Goal: Transaction & Acquisition: Purchase product/service

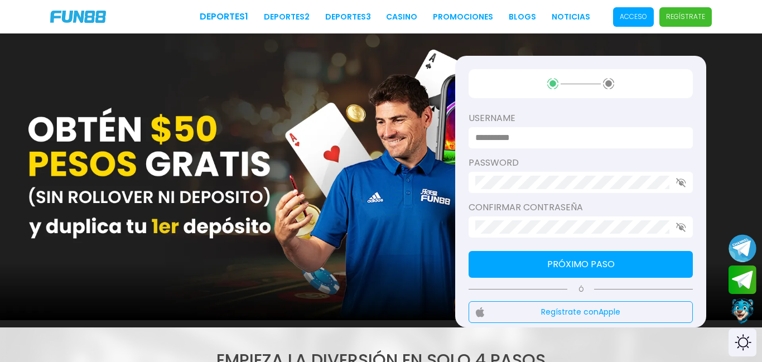
click at [641, 17] on p "Acceso" at bounding box center [633, 17] width 27 height 10
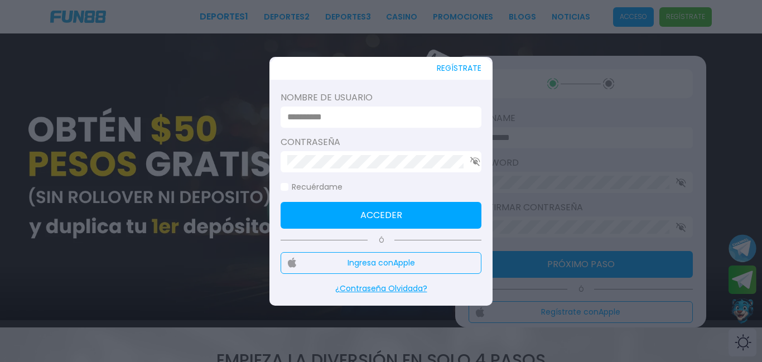
click at [376, 121] on input at bounding box center [377, 117] width 181 height 13
type input "**********"
click button "Acceder" at bounding box center [381, 215] width 201 height 27
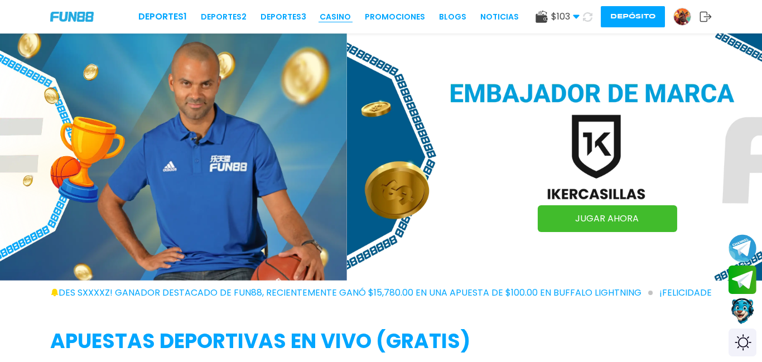
click at [342, 17] on link "CASINO" at bounding box center [335, 17] width 31 height 12
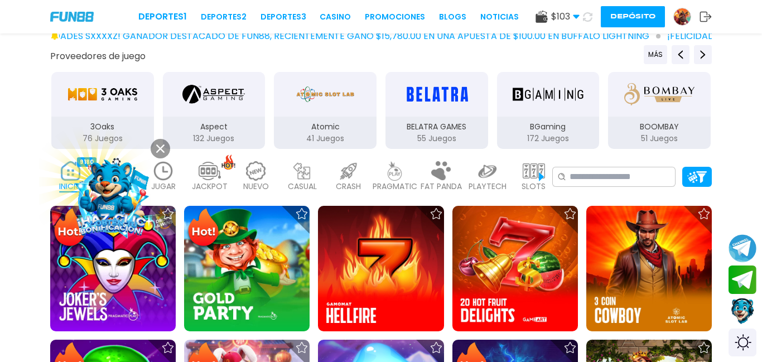
scroll to position [161, 0]
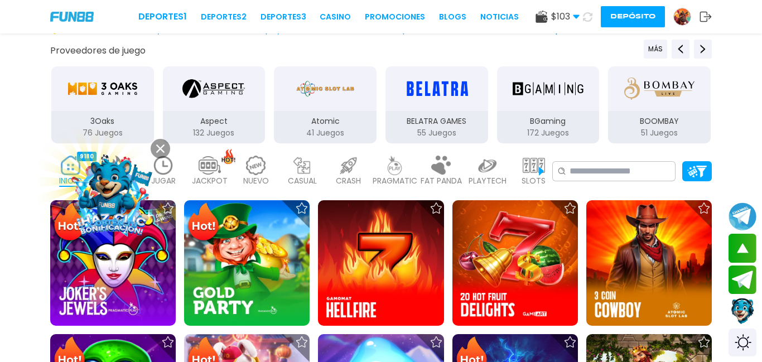
click at [397, 177] on p "PRAGMATIC" at bounding box center [395, 181] width 45 height 12
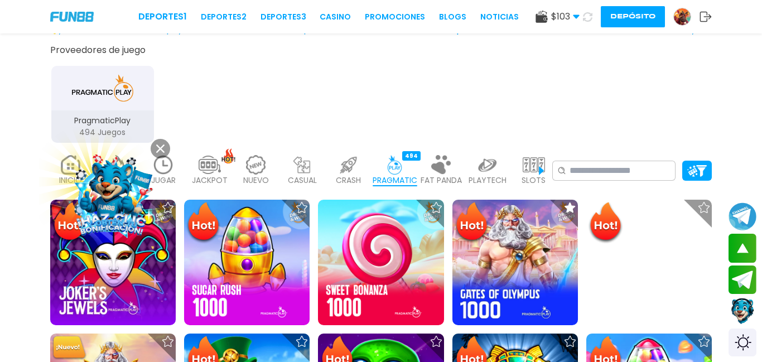
click at [154, 150] on button at bounding box center [161, 149] width 20 height 20
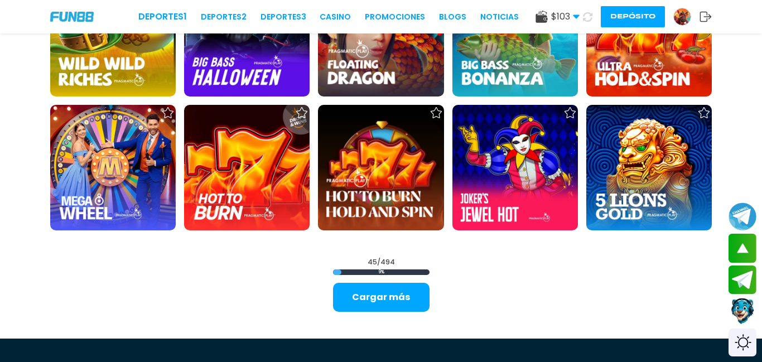
scroll to position [1336, 0]
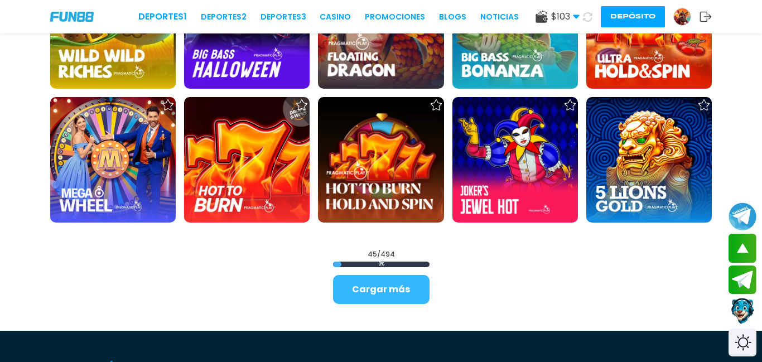
click at [399, 294] on button "Cargar más" at bounding box center [381, 289] width 97 height 29
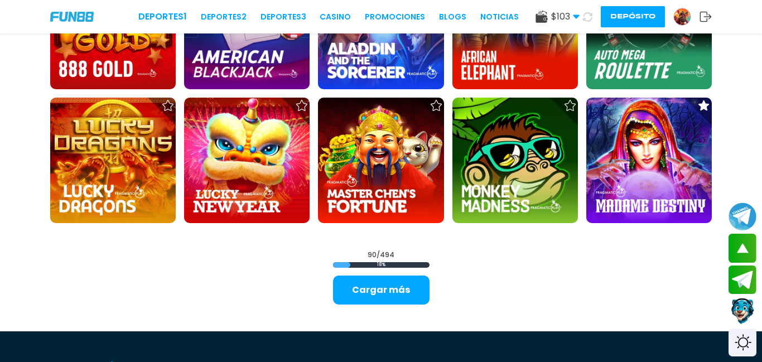
scroll to position [2545, 0]
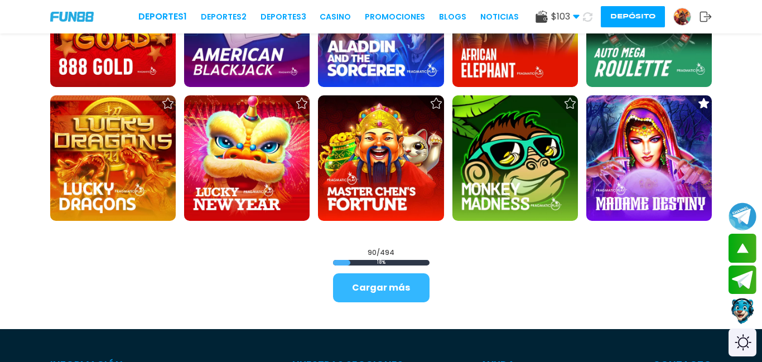
click at [406, 283] on button "Cargar más" at bounding box center [381, 287] width 97 height 29
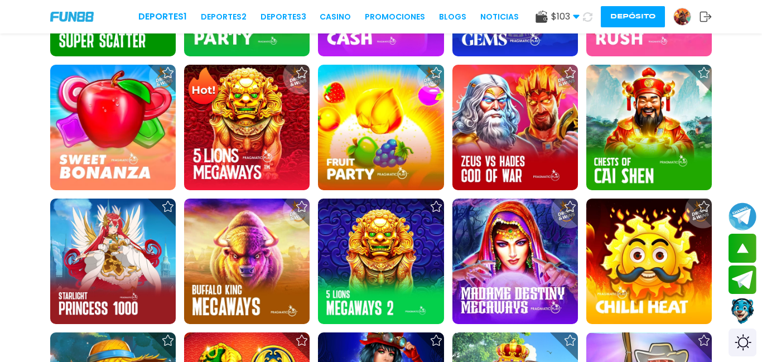
scroll to position [557, 0]
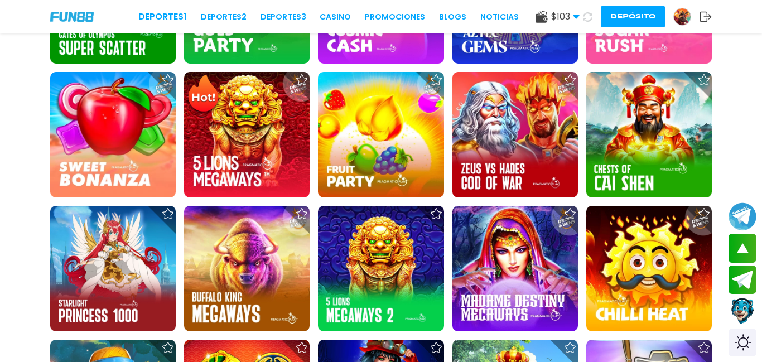
click at [387, 270] on img at bounding box center [381, 269] width 126 height 126
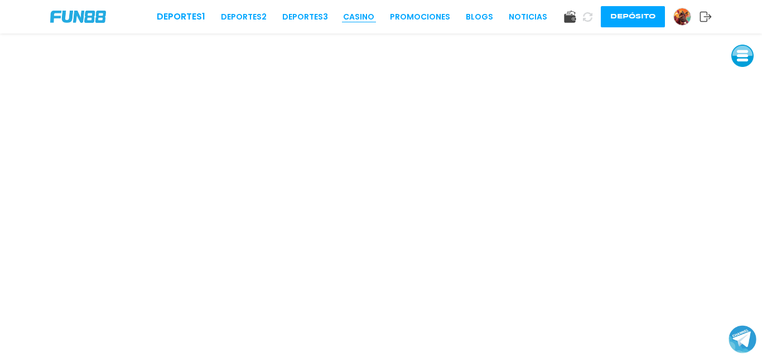
click at [363, 20] on link "CASINO" at bounding box center [358, 17] width 31 height 12
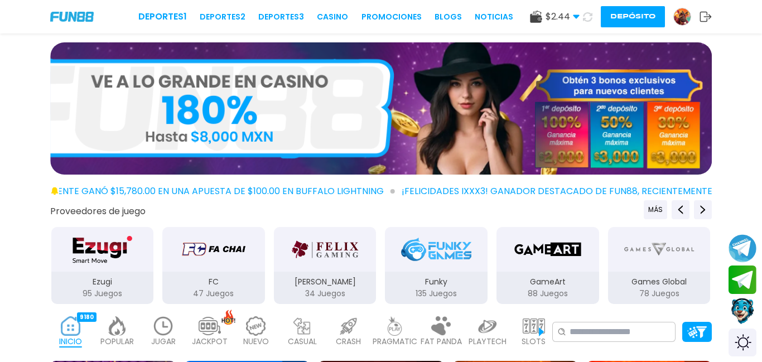
click at [400, 327] on img at bounding box center [395, 326] width 22 height 20
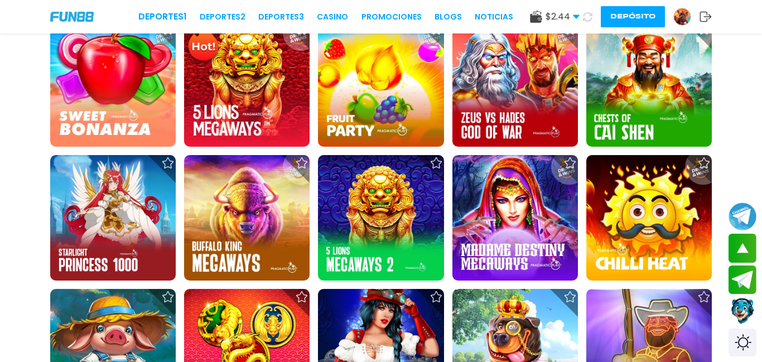
scroll to position [609, 0]
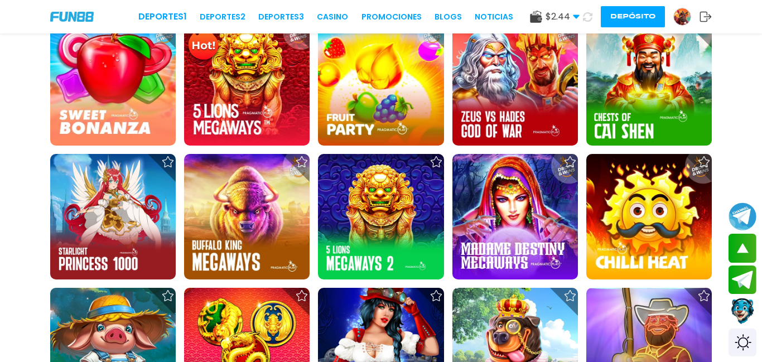
click at [441, 168] on div at bounding box center [437, 162] width 28 height 28
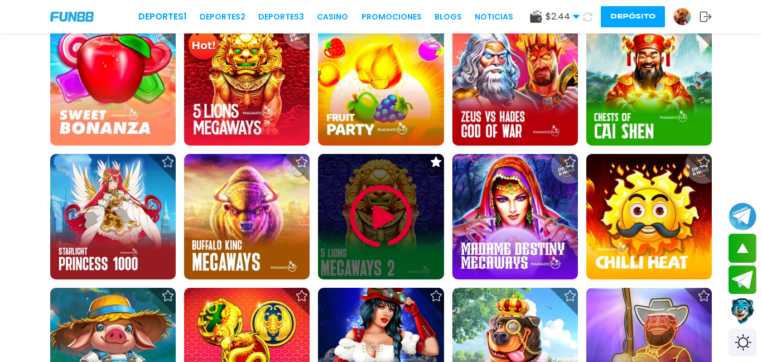
click at [387, 220] on img at bounding box center [381, 216] width 67 height 67
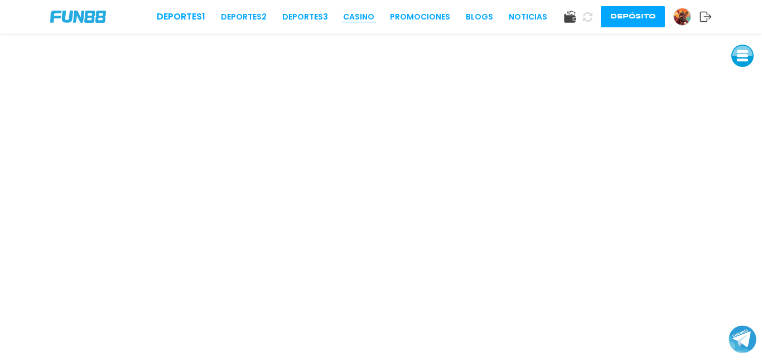
click at [367, 22] on link "CASINO" at bounding box center [358, 17] width 31 height 12
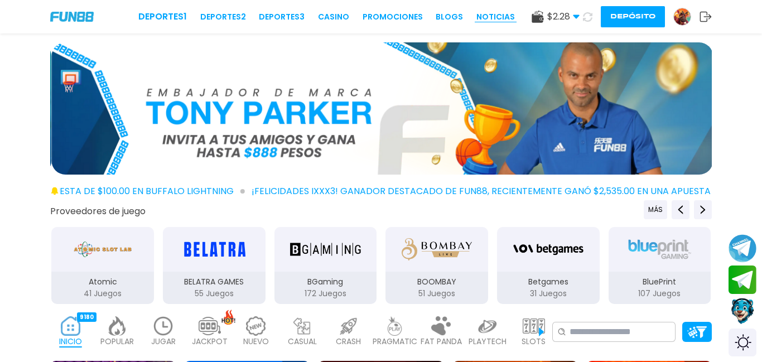
click at [502, 20] on link "NOTICIAS" at bounding box center [496, 17] width 39 height 12
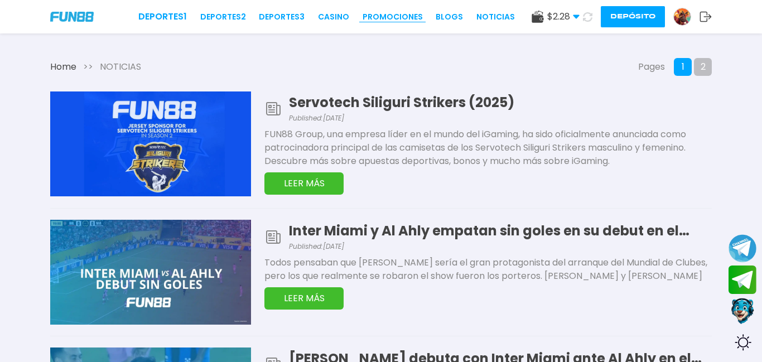
click at [397, 20] on link "Promociones" at bounding box center [393, 17] width 60 height 12
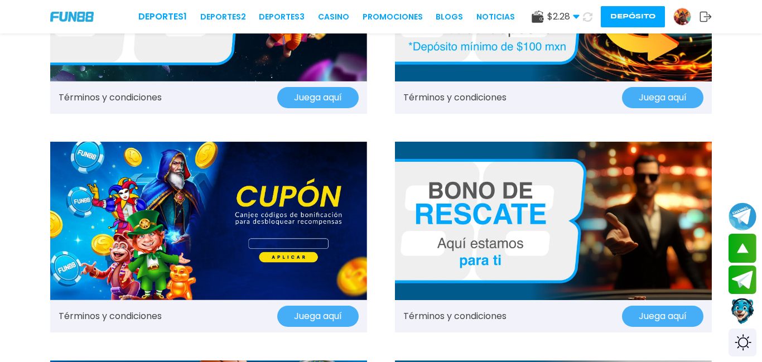
scroll to position [799, 0]
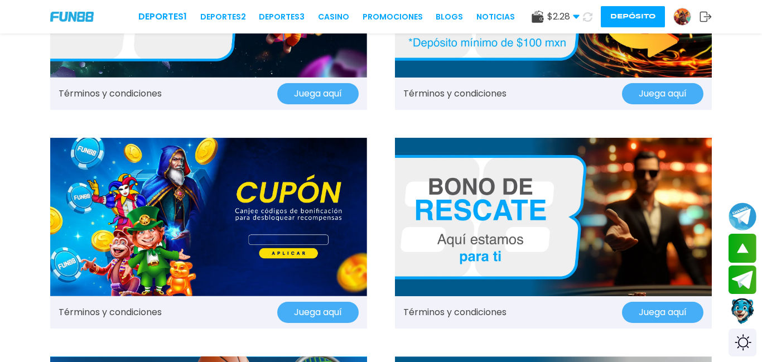
click at [638, 255] on img at bounding box center [553, 217] width 317 height 159
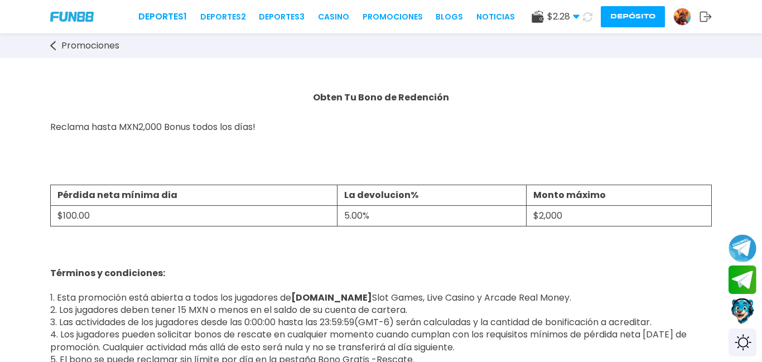
click at [51, 47] on icon at bounding box center [53, 46] width 6 height 10
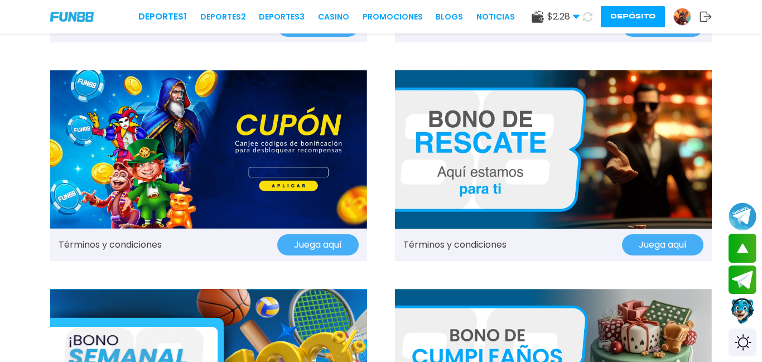
scroll to position [868, 0]
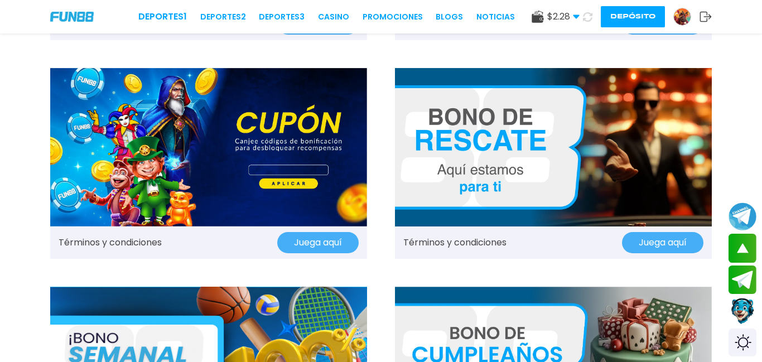
click at [658, 251] on button "Juega aquí" at bounding box center [662, 242] width 81 height 21
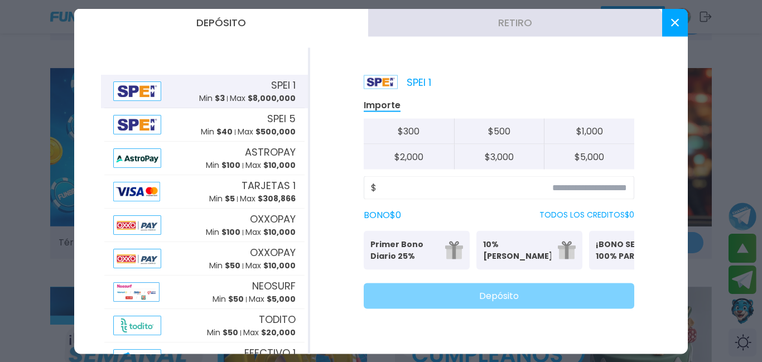
click at [669, 23] on button at bounding box center [676, 22] width 26 height 28
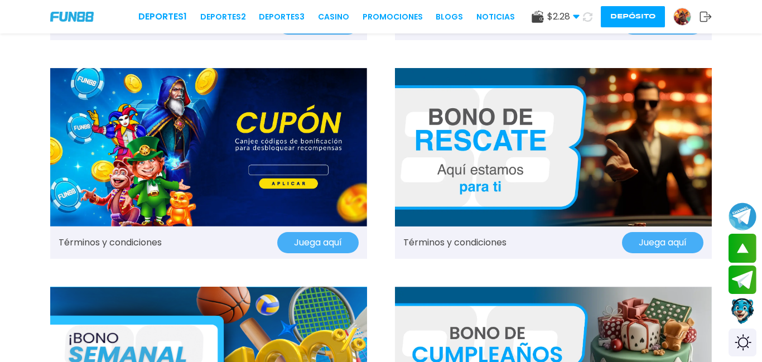
click at [668, 246] on button "Juega aquí" at bounding box center [662, 242] width 81 height 21
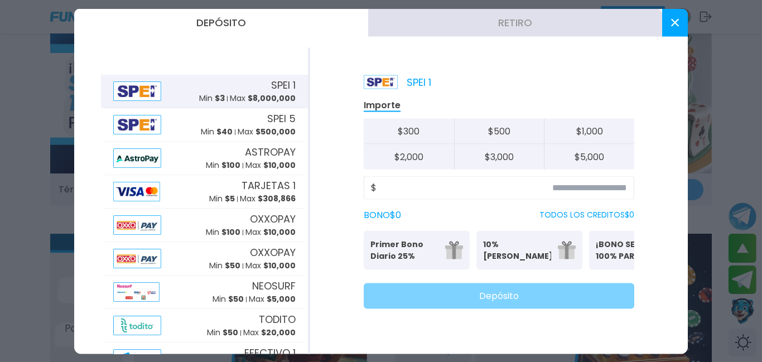
scroll to position [1157, 0]
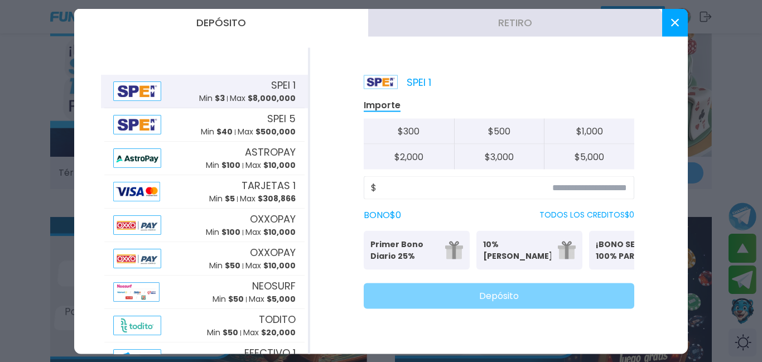
click at [682, 21] on button at bounding box center [676, 22] width 26 height 28
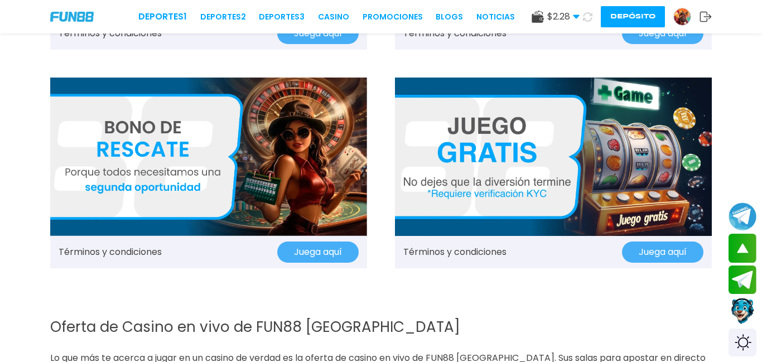
scroll to position [1301, 0]
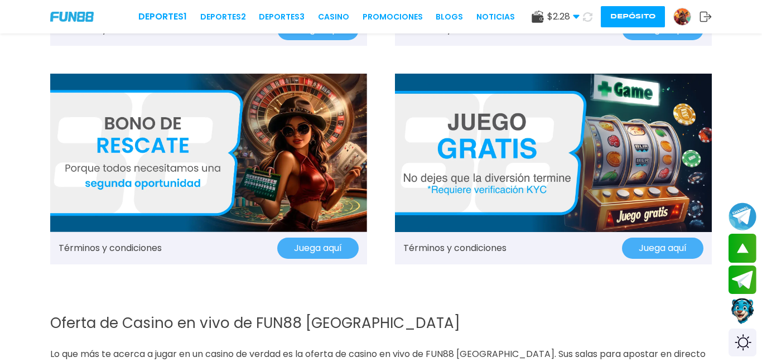
click at [667, 253] on button "Juega aquí" at bounding box center [662, 248] width 81 height 21
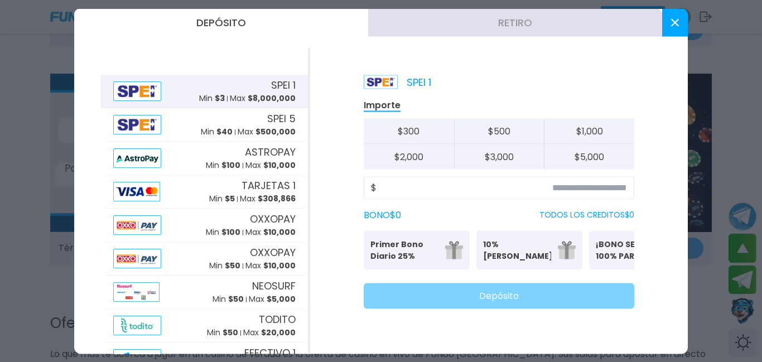
click at [674, 21] on use at bounding box center [675, 22] width 8 height 8
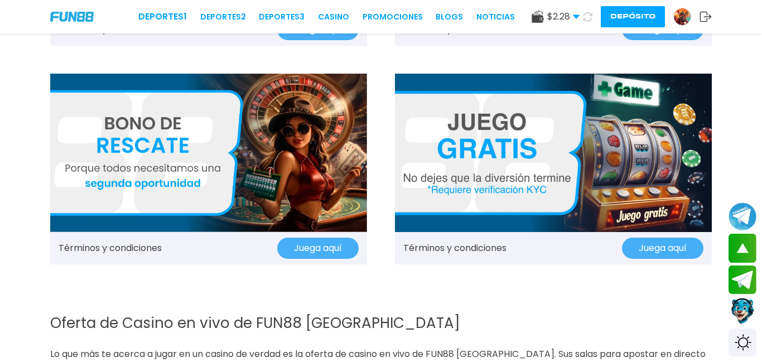
click at [321, 244] on button "Juega aquí" at bounding box center [317, 248] width 81 height 21
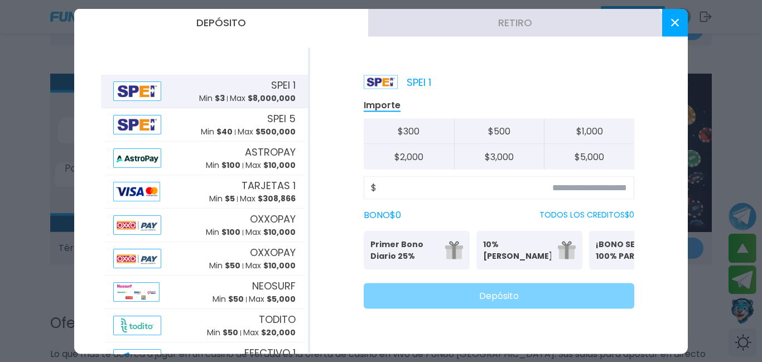
click at [665, 23] on button at bounding box center [676, 22] width 26 height 28
